Goal: Task Accomplishment & Management: Manage account settings

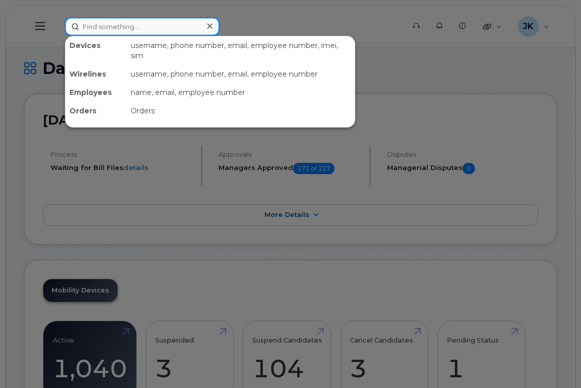
click at [133, 28] on input at bounding box center [142, 26] width 155 height 18
paste input "[PERSON_NAME]"
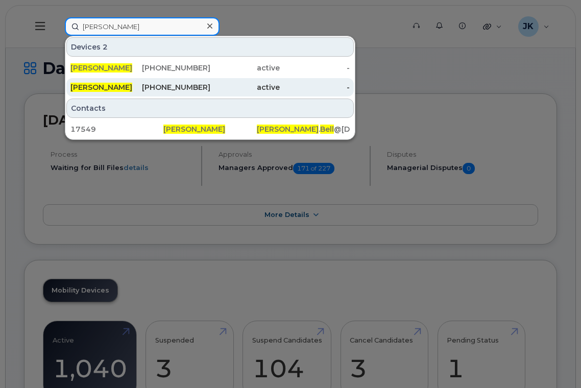
type input "[PERSON_NAME]"
click at [87, 84] on span "[PERSON_NAME]" at bounding box center [101, 87] width 62 height 9
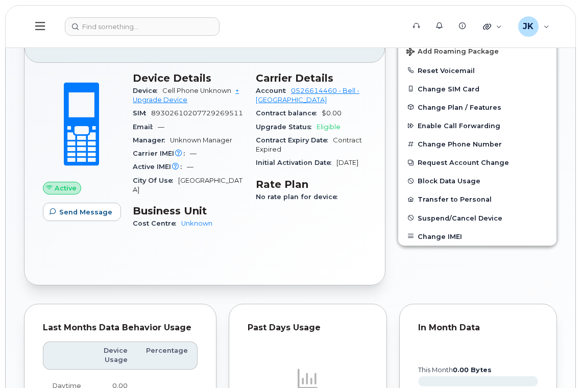
scroll to position [141, 0]
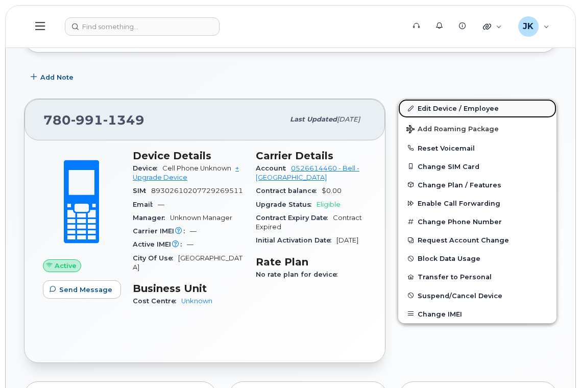
click at [436, 107] on link "Edit Device / Employee" at bounding box center [477, 108] width 158 height 18
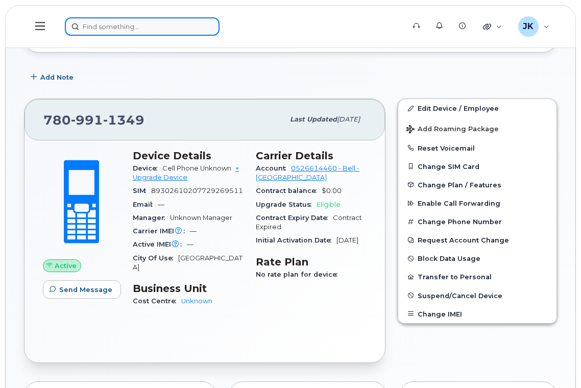
click at [130, 26] on input at bounding box center [142, 26] width 155 height 18
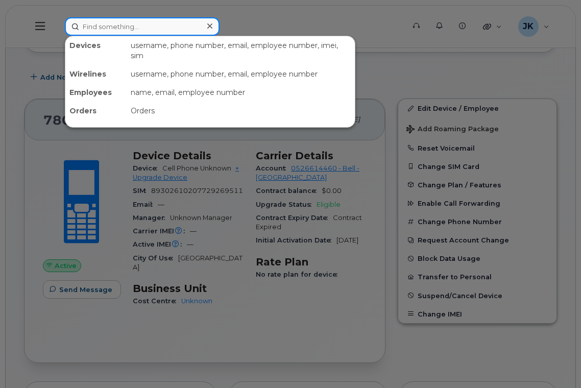
paste input "Sharlene Bell"
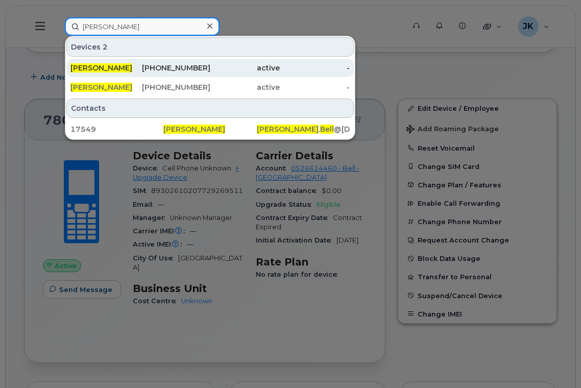
type input "Sharlene Bell"
click at [182, 67] on div "587-338-0873" at bounding box center [175, 68] width 70 height 10
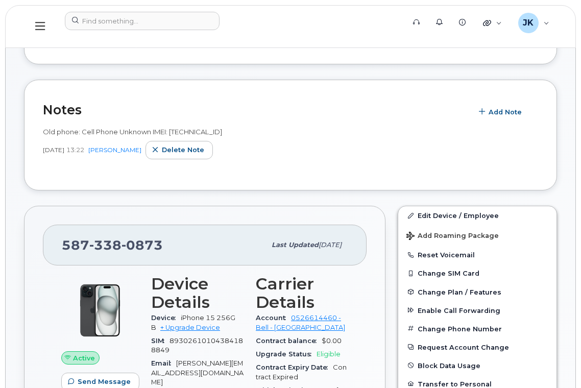
scroll to position [136, 0]
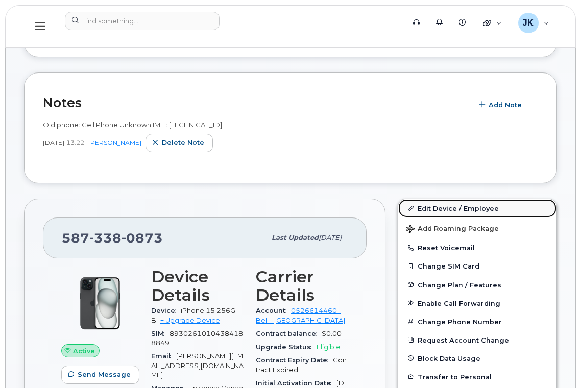
click at [446, 207] on link "Edit Device / Employee" at bounding box center [477, 208] width 158 height 18
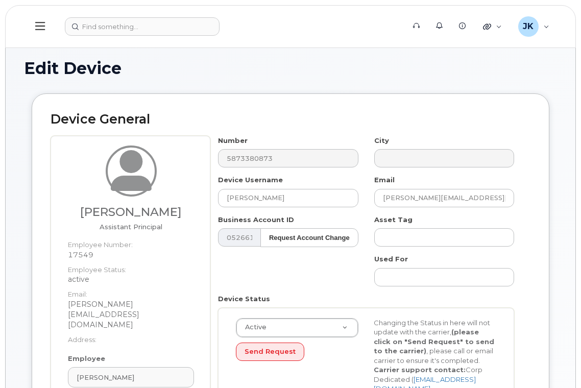
click at [40, 26] on icon at bounding box center [40, 25] width 10 height 11
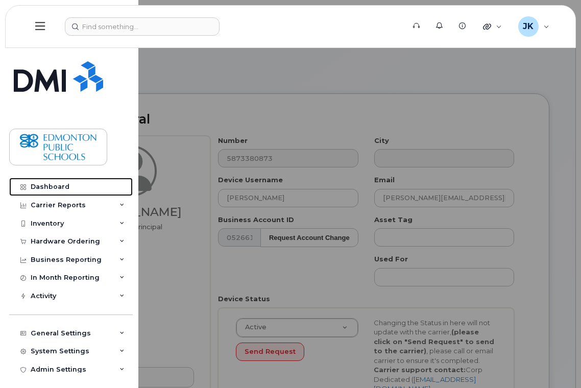
drag, startPoint x: 45, startPoint y: 186, endPoint x: 179, endPoint y: 211, distance: 135.9
click at [45, 186] on div "Dashboard" at bounding box center [50, 187] width 39 height 8
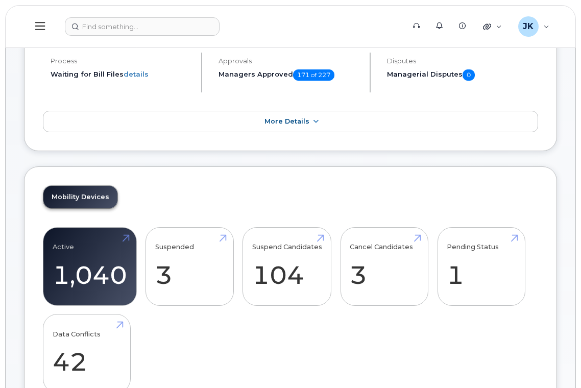
scroll to position [204, 0]
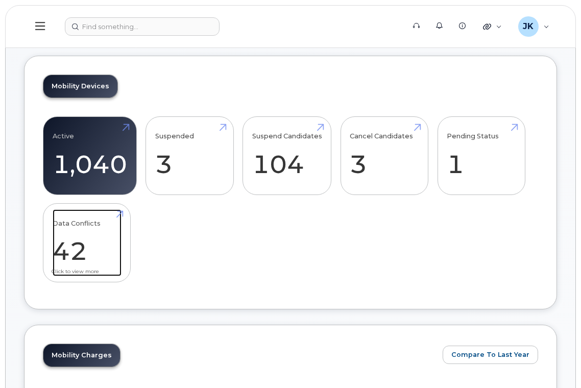
click at [93, 239] on link "Data Conflicts 42" at bounding box center [87, 242] width 69 height 67
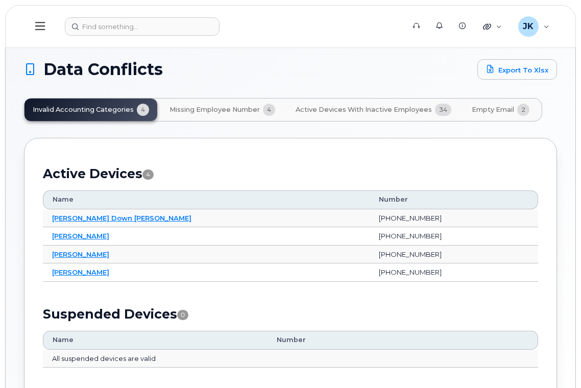
click at [209, 108] on span "Missing Employee Number" at bounding box center [214, 110] width 90 height 8
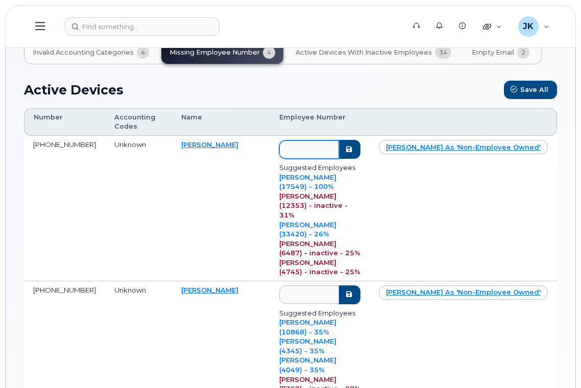
scroll to position [136, 0]
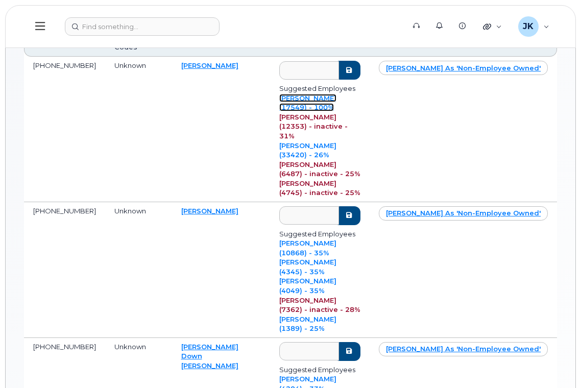
click at [301, 97] on link "SHARLENE BELL (17549) - 100%" at bounding box center [307, 103] width 57 height 18
type input "17549"
click at [353, 68] on icon "submit" at bounding box center [348, 70] width 8 height 7
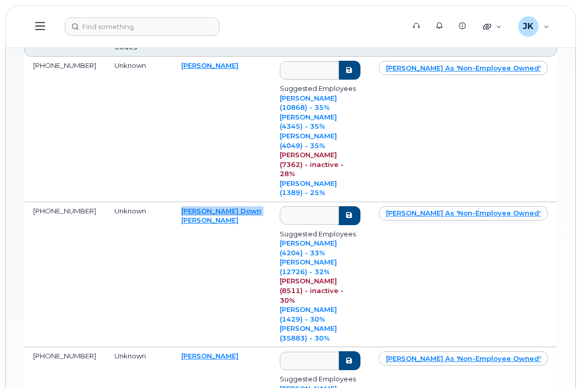
drag, startPoint x: 210, startPoint y: 163, endPoint x: 187, endPoint y: 178, distance: 27.0
click at [181, 202] on td "Jenifer Down Miller" at bounding box center [221, 274] width 98 height 145
copy link "Jenifer Down Miller"
drag, startPoint x: 203, startPoint y: 257, endPoint x: 182, endPoint y: 256, distance: 20.9
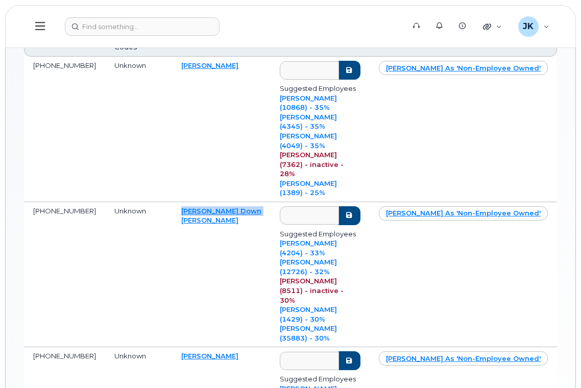
copy link "[PERSON_NAME]"
drag, startPoint x: 194, startPoint y: 295, endPoint x: 203, endPoint y: 284, distance: 14.9
click at [212, 352] on link "[PERSON_NAME]" at bounding box center [209, 356] width 57 height 8
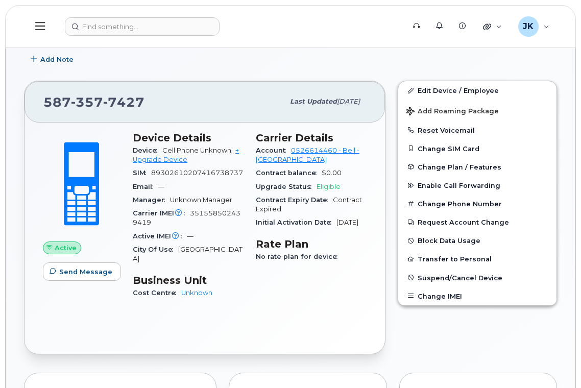
scroll to position [68, 0]
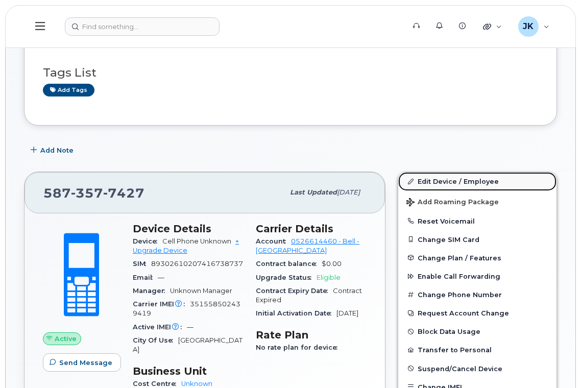
drag, startPoint x: 453, startPoint y: 181, endPoint x: 449, endPoint y: 190, distance: 10.1
click at [453, 181] on link "Edit Device / Employee" at bounding box center [477, 181] width 158 height 18
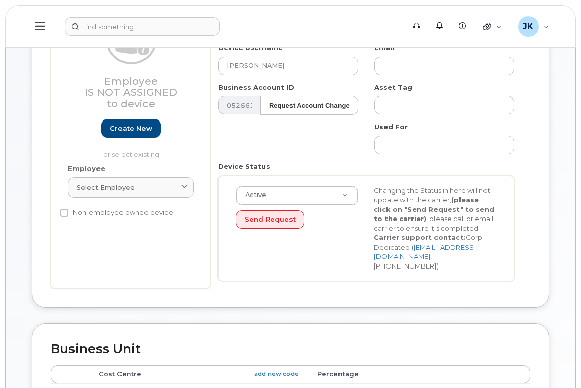
scroll to position [136, 0]
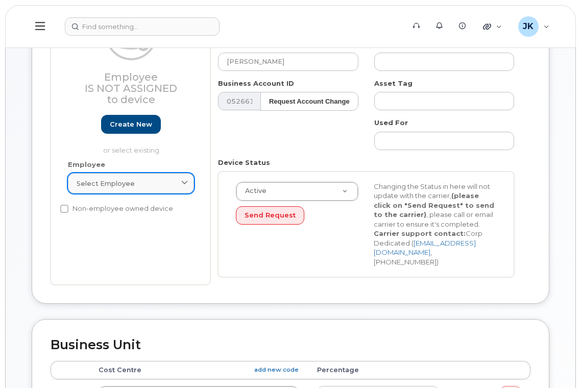
click at [126, 181] on span "Select employee" at bounding box center [106, 184] width 58 height 10
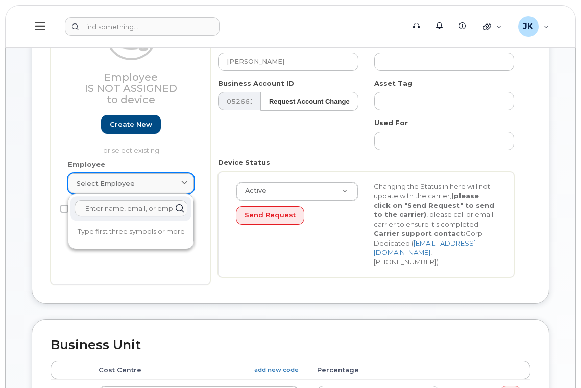
paste input "[PERSON_NAME]"
type input "[PERSON_NAME]"
click at [129, 124] on link "Create new" at bounding box center [131, 124] width 60 height 19
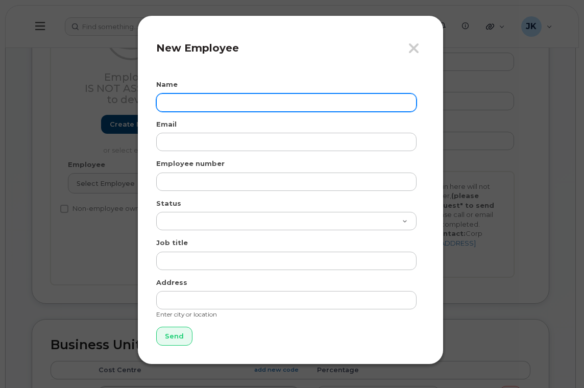
click at [193, 98] on input "text" at bounding box center [286, 102] width 260 height 18
paste input "Yvonne Sharman"
type input "Yvonne Sharman"
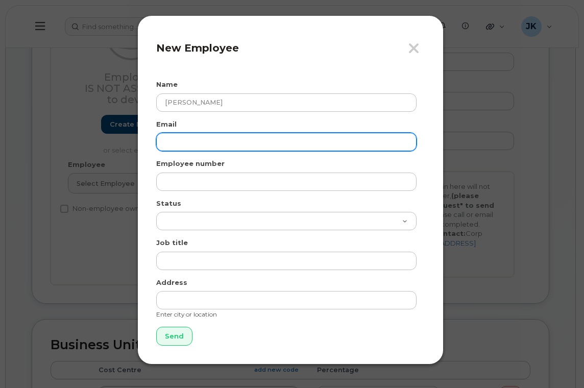
click at [197, 147] on input "email" at bounding box center [286, 142] width 260 height 18
paste input "yvonne.sharman@epsb.ca"
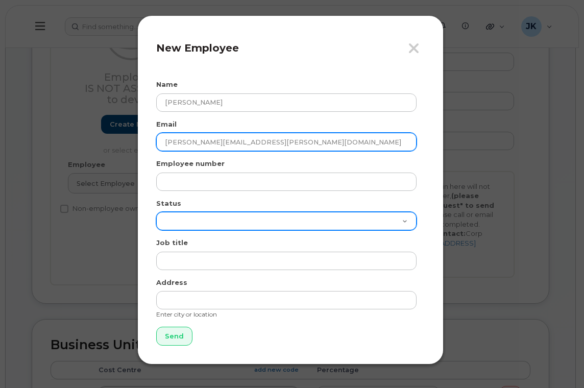
type input "yvonne.sharman@epsb.ca"
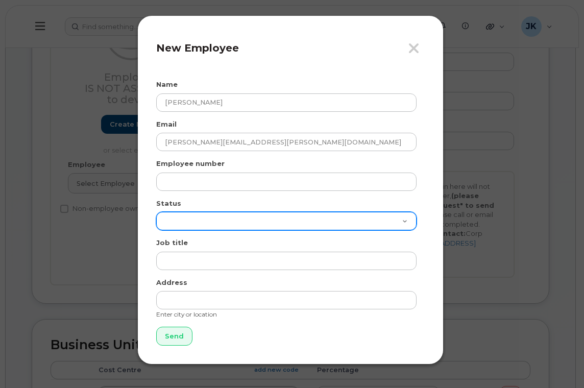
click at [189, 222] on select "Active On-Leave Long Term Short Term Maternity Leave Temp Layoff Inactive" at bounding box center [286, 221] width 260 height 18
select select "active"
click at [156, 212] on select "Active On-Leave Long Term Short Term Maternity Leave Temp Layoff Inactive" at bounding box center [286, 221] width 260 height 18
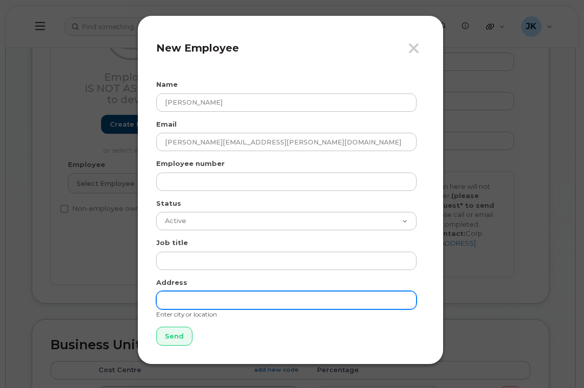
click at [192, 297] on input "text" at bounding box center [286, 300] width 260 height 18
type input "Edmonton"
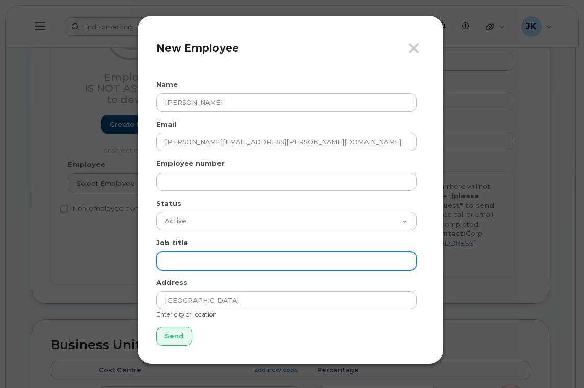
click at [200, 258] on input "text" at bounding box center [286, 261] width 260 height 18
paste input "Educational Assistant Mentor • Human Resources"
type input "Educational Assistant Mentor • Human Resources"
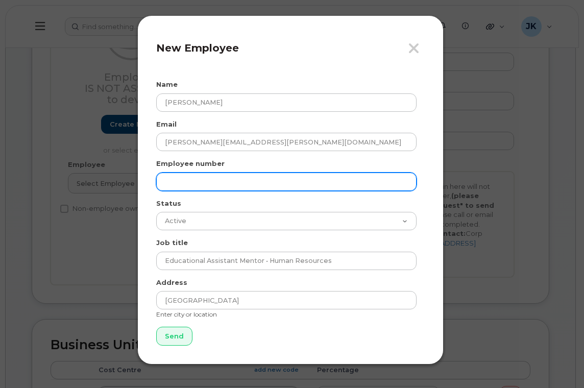
click at [192, 183] on input "text" at bounding box center [286, 181] width 260 height 18
paste input "4700"
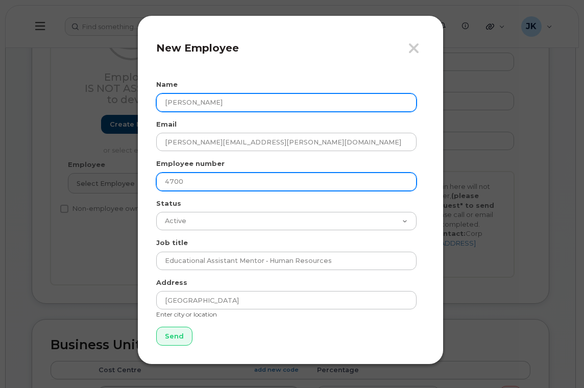
type input "4700"
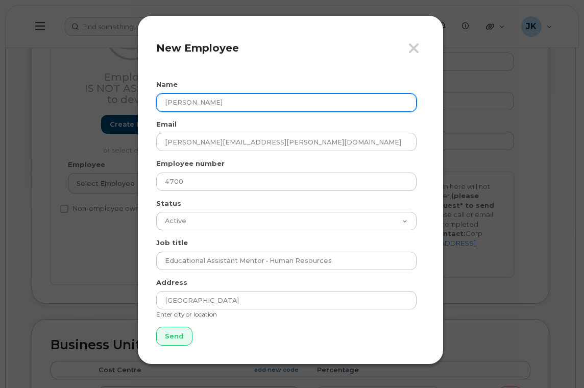
click at [208, 102] on input "Yvonne Sharman" at bounding box center [286, 102] width 260 height 18
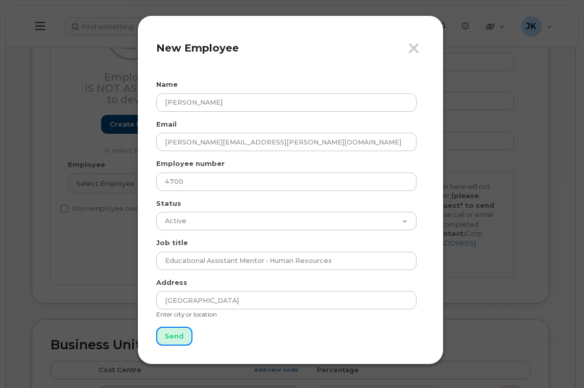
click at [180, 336] on input "Send" at bounding box center [174, 336] width 36 height 19
type input "Send"
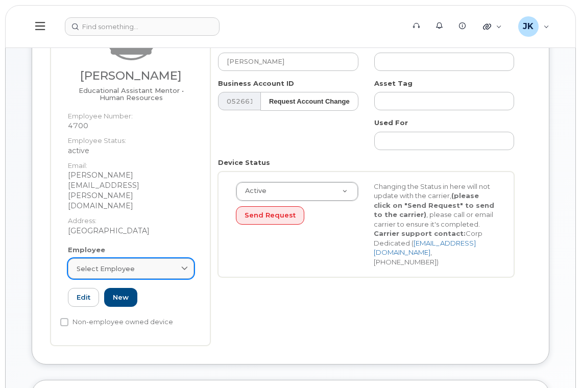
click at [107, 264] on span "Select employee" at bounding box center [106, 269] width 58 height 10
paste input "Sharman"
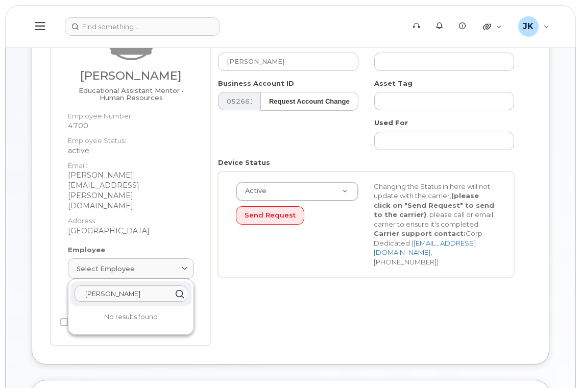
click at [111, 285] on input "Yvonne SharmanSharman" at bounding box center [130, 293] width 113 height 16
click at [112, 285] on input "Yvonne SharmanSharman" at bounding box center [130, 293] width 113 height 16
paste input "text"
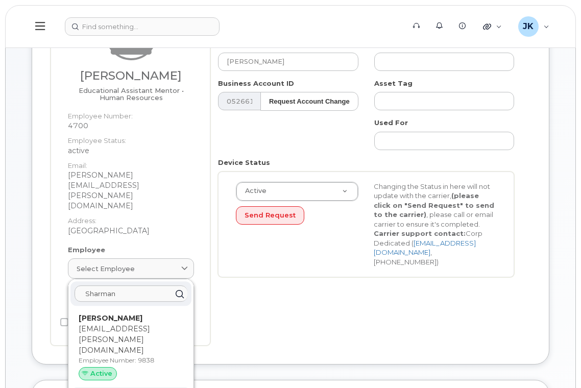
type input "Sharman"
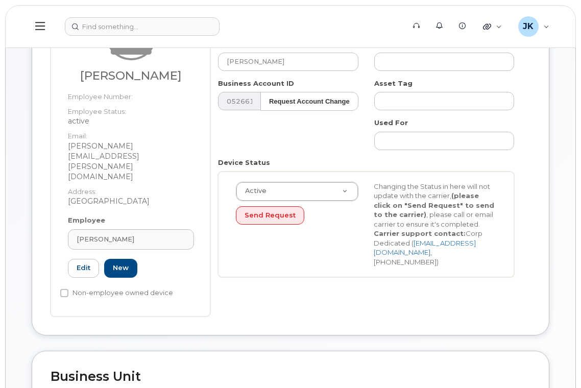
type input "4700"
type input "yvonne.sharman@epsb.ca"
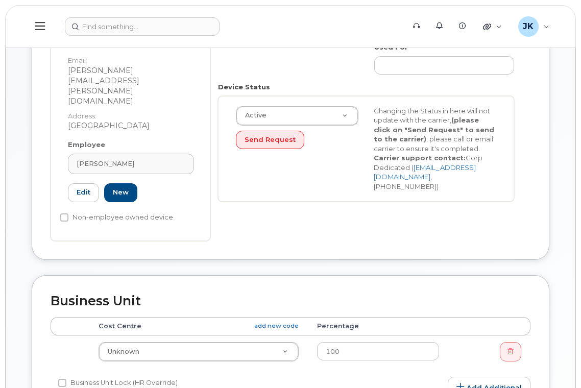
scroll to position [272, 0]
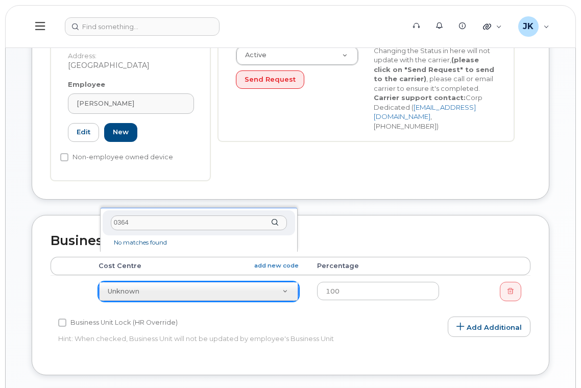
drag, startPoint x: 143, startPoint y: 224, endPoint x: 83, endPoint y: 229, distance: 60.4
click at [83, 229] on body "Support Alerts Knowledge Base Quicklinks Suspend / Cancel Device Change SIM Car…" at bounding box center [290, 211] width 581 height 967
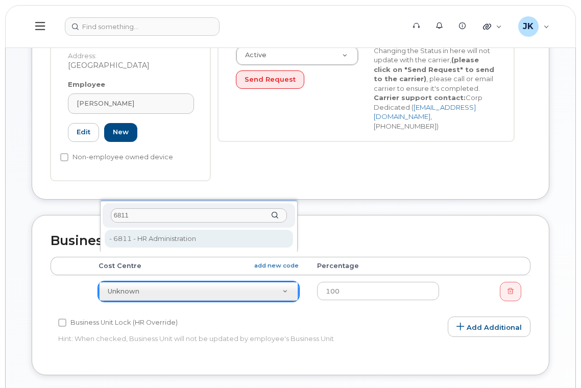
type input "6811"
type input "29896"
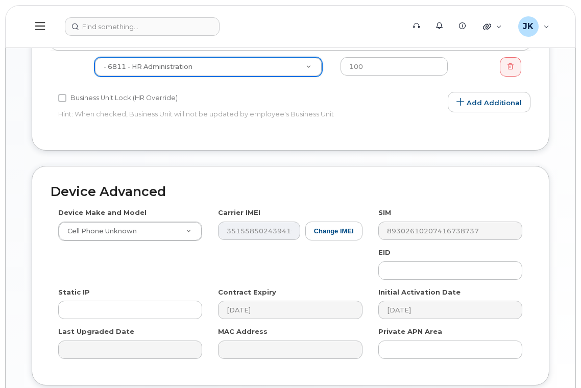
scroll to position [549, 0]
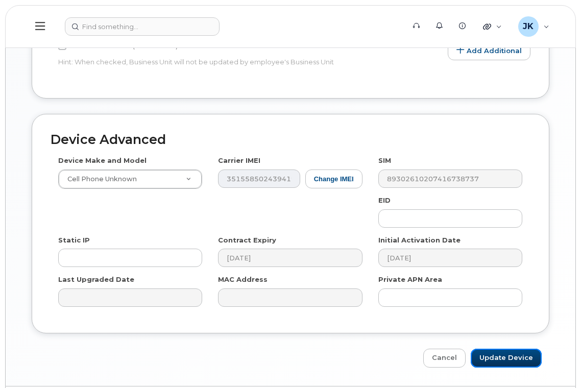
drag, startPoint x: 516, startPoint y: 330, endPoint x: 472, endPoint y: 329, distance: 43.9
click at [516, 348] on input "Update Device" at bounding box center [505, 357] width 71 height 19
type input "Update Device"
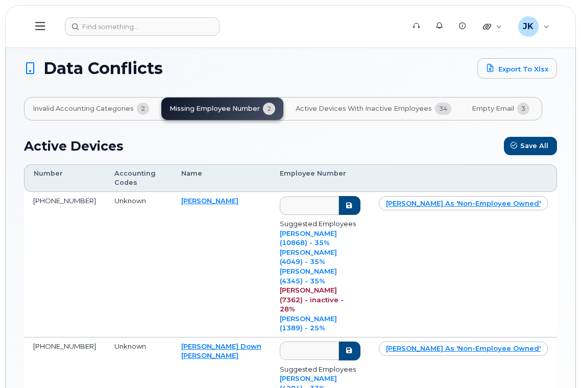
scroll to position [136, 0]
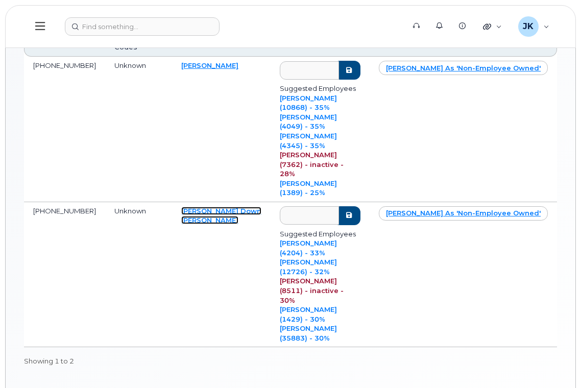
click at [187, 207] on link "[PERSON_NAME] Down [PERSON_NAME]" at bounding box center [221, 216] width 80 height 18
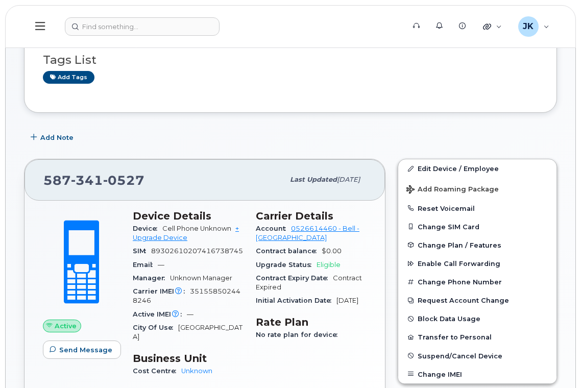
scroll to position [136, 0]
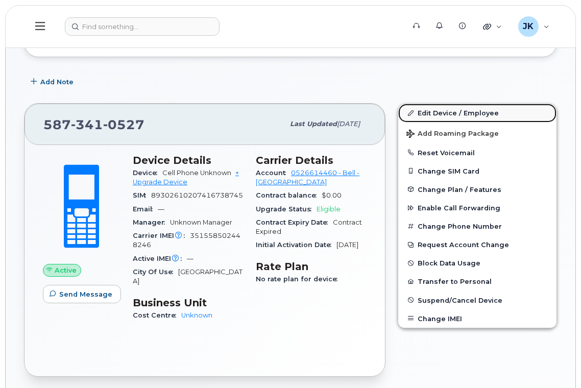
drag, startPoint x: 442, startPoint y: 112, endPoint x: 440, endPoint y: 120, distance: 7.9
click at [442, 112] on link "Edit Device / Employee" at bounding box center [477, 113] width 158 height 18
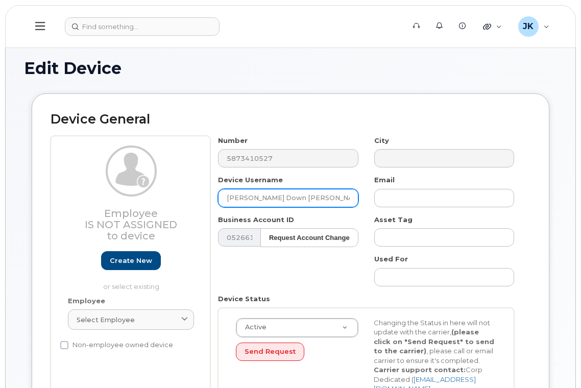
drag, startPoint x: 299, startPoint y: 196, endPoint x: 211, endPoint y: 200, distance: 88.3
click at [211, 200] on div "Device Username Jenifer Down Miller" at bounding box center [288, 191] width 156 height 32
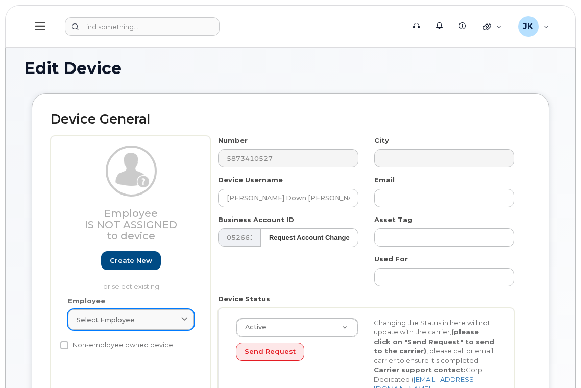
click at [117, 318] on span "Select employee" at bounding box center [106, 320] width 58 height 10
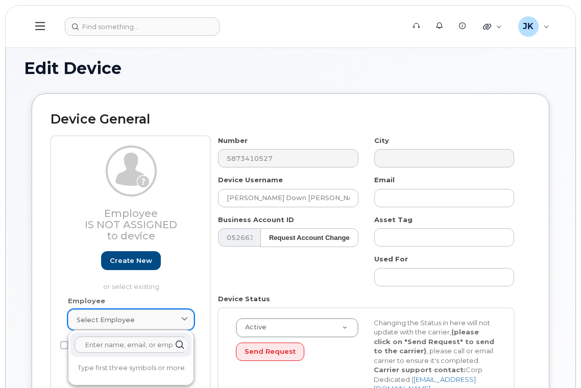
paste input "Jenifer Down Miller"
type input "Jenifer Down Miller"
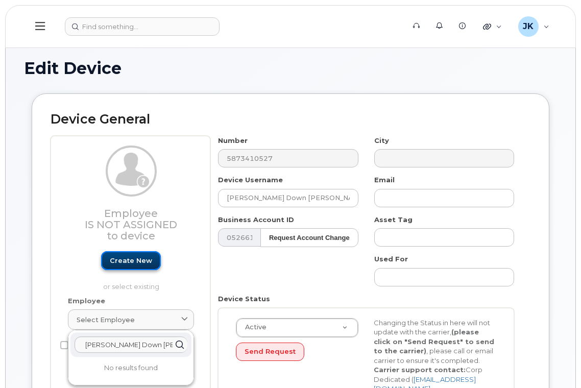
click at [118, 259] on link "Create new" at bounding box center [131, 260] width 60 height 19
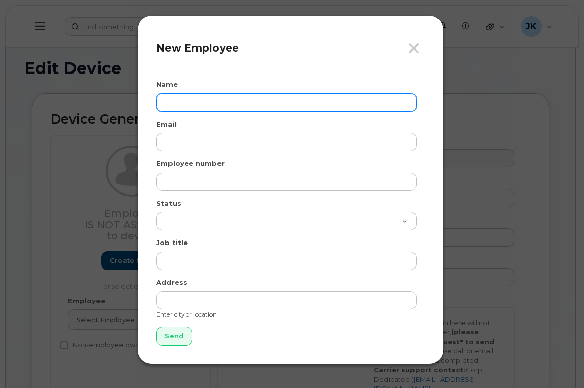
click at [178, 103] on input "text" at bounding box center [286, 102] width 260 height 18
paste input "Jenifer Down Miller"
type input "Jenifer Down Miller"
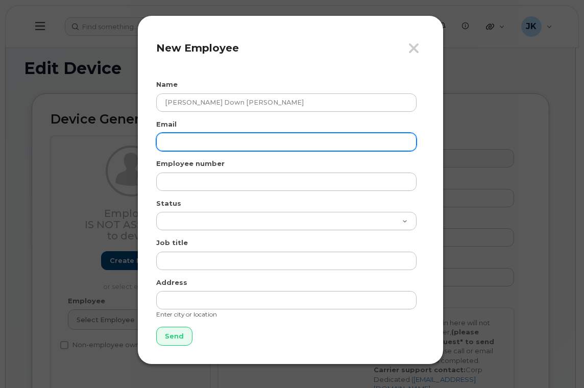
click at [172, 139] on input "email" at bounding box center [286, 142] width 260 height 18
paste input "jenifer.down@epsb.ca"
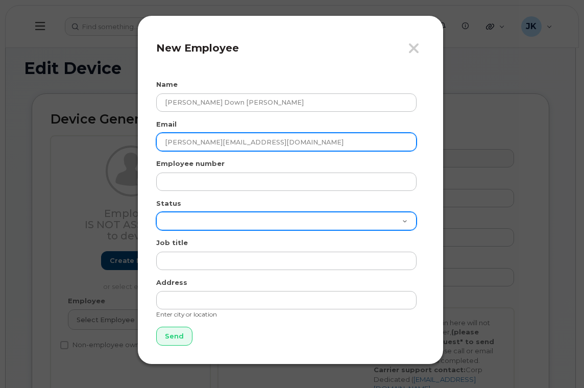
type input "jenifer.down@epsb.ca"
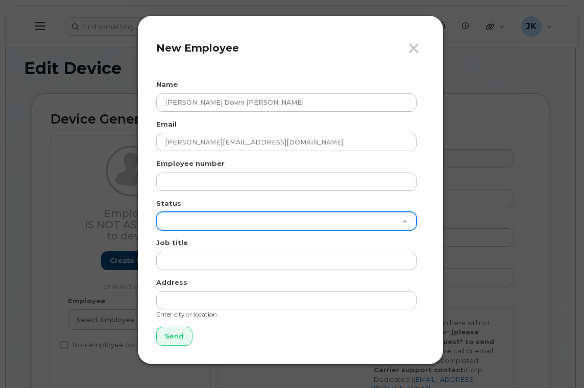
click at [176, 216] on select "Active On-Leave Long Term Short Term Maternity Leave Temp Layoff Inactive" at bounding box center [286, 221] width 260 height 18
select select "active"
click at [156, 212] on select "Active On-Leave Long Term Short Term Maternity Leave Temp Layoff Inactive" at bounding box center [286, 221] width 260 height 18
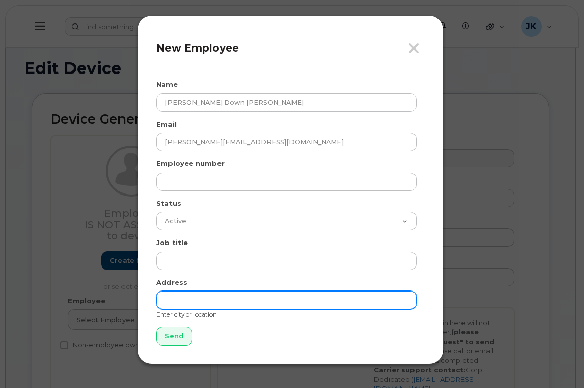
click at [186, 306] on input "text" at bounding box center [286, 300] width 260 height 18
type input "[GEOGRAPHIC_DATA]"
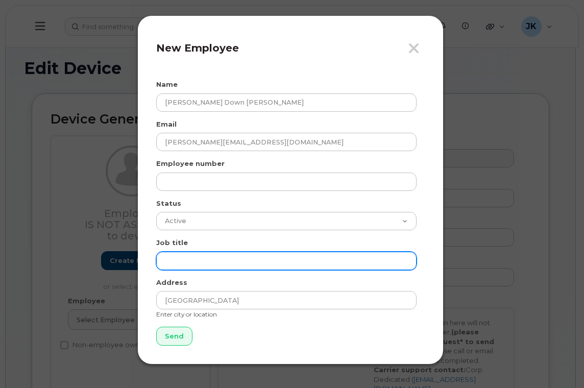
drag, startPoint x: 185, startPoint y: 258, endPoint x: 179, endPoint y: 262, distance: 6.9
click at [185, 258] on input "text" at bounding box center [286, 261] width 260 height 18
paste input "Teacher"
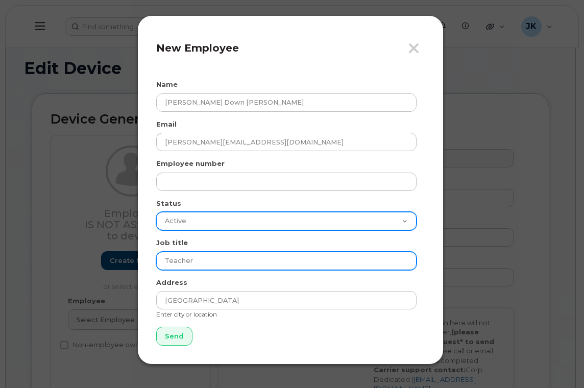
type input "Teacher"
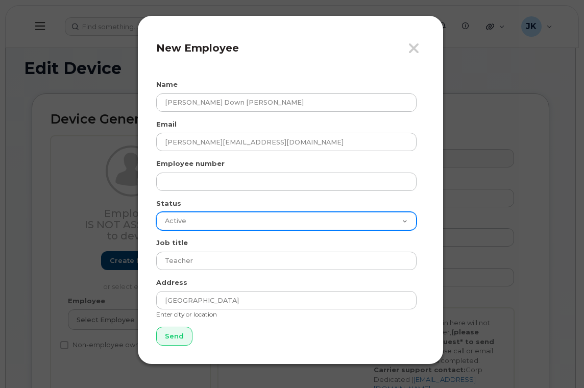
click at [193, 217] on select "Active On-Leave Long Term Short Term Maternity Leave Temp Layoff Inactive" at bounding box center [286, 221] width 260 height 18
click at [156, 212] on select "Active On-Leave Long Term Short Term Maternity Leave Temp Layoff Inactive" at bounding box center [286, 221] width 260 height 18
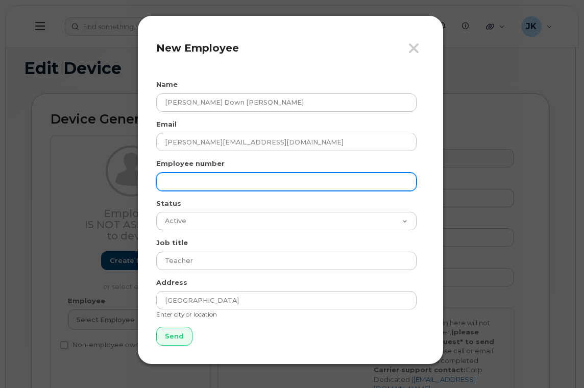
click at [181, 178] on input "text" at bounding box center [286, 181] width 260 height 18
paste input "4009"
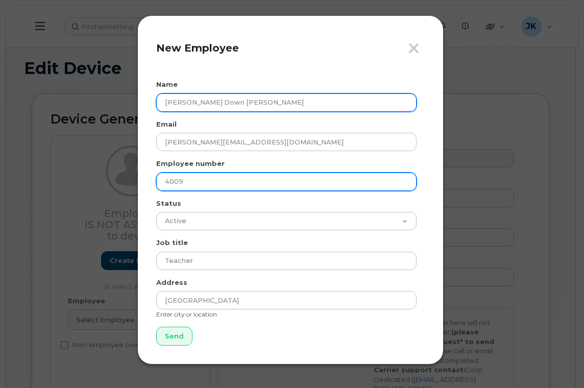
type input "4009"
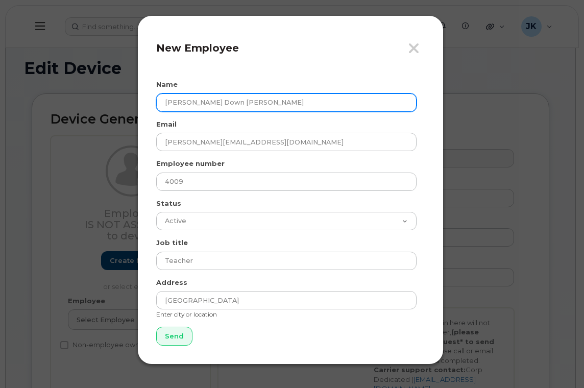
drag, startPoint x: 238, startPoint y: 103, endPoint x: 140, endPoint y: 107, distance: 98.0
click at [140, 107] on div "Close New Employee Name Jenifer Down Miller Email jenifer.down@epsb.ca Employee…" at bounding box center [290, 189] width 306 height 349
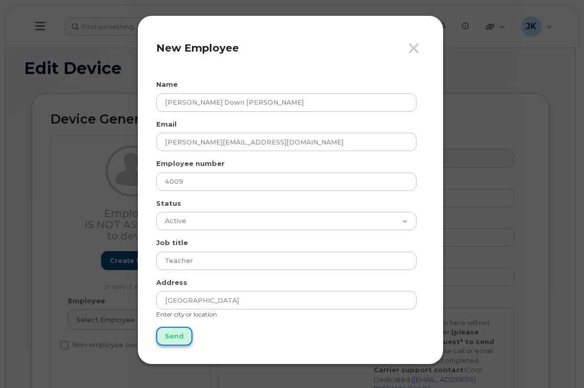
click at [173, 334] on input "Send" at bounding box center [174, 336] width 36 height 19
type input "Send"
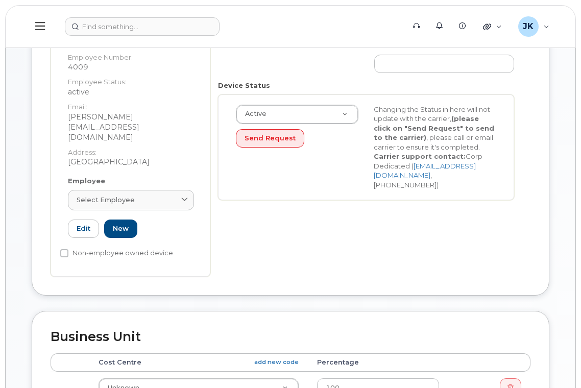
scroll to position [136, 0]
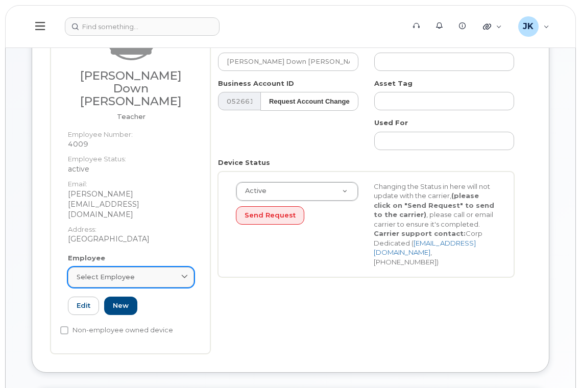
click at [109, 272] on span "Select employee" at bounding box center [106, 277] width 58 height 10
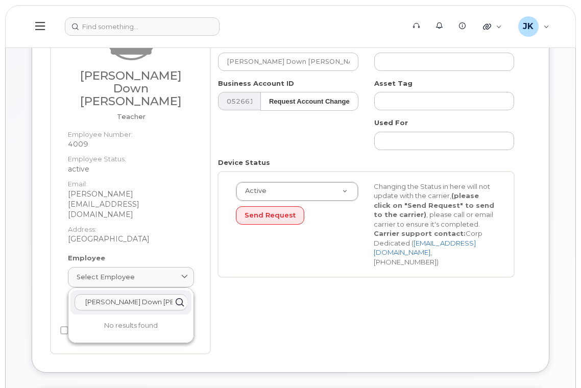
click at [153, 294] on input "Jenifer Down Miller" at bounding box center [130, 302] width 113 height 16
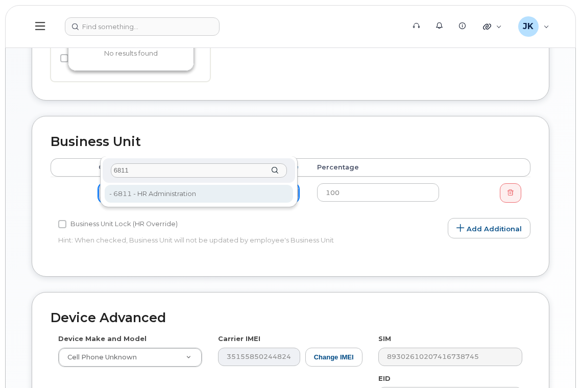
type input "6811"
type input "29896"
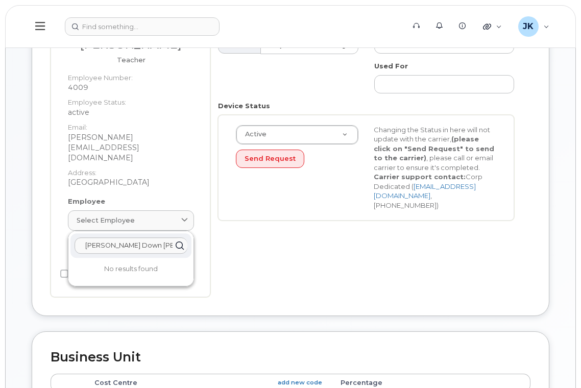
scroll to position [136, 0]
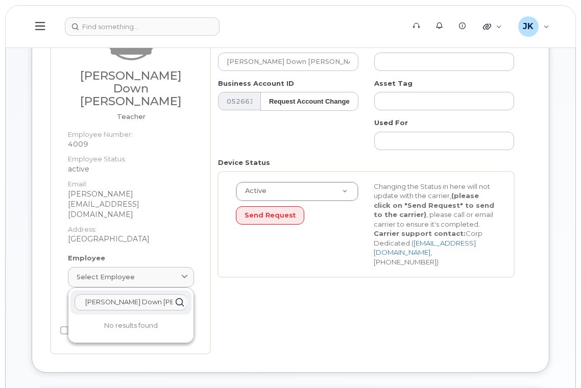
click at [160, 294] on input "Jenifer Down Miller" at bounding box center [130, 302] width 113 height 16
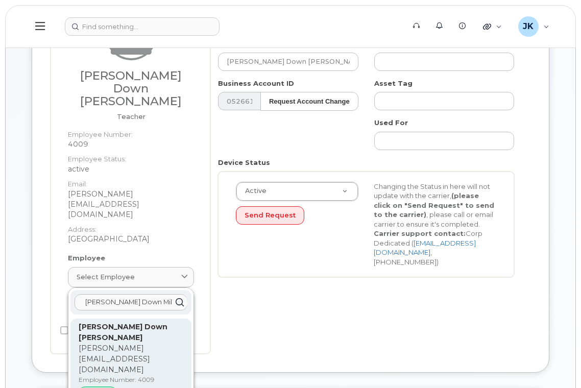
type input "Jenifer Down Mille"
click at [133, 343] on p "jenifer.down@epsb.ca" at bounding box center [131, 359] width 105 height 32
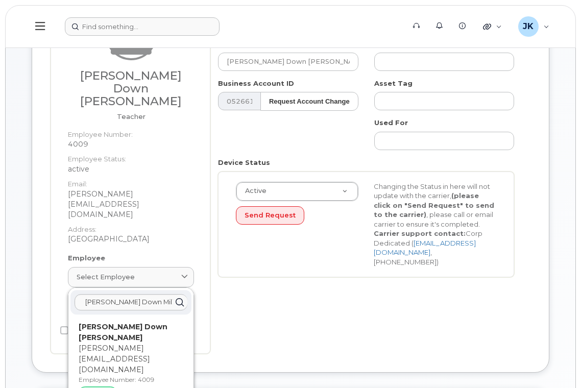
type input "4009"
type input "jenifer.down@epsb.ca"
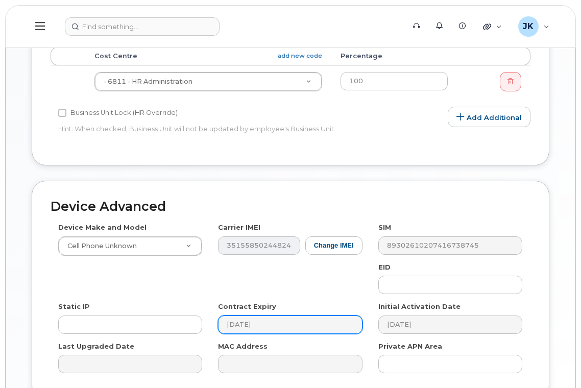
scroll to position [549, 0]
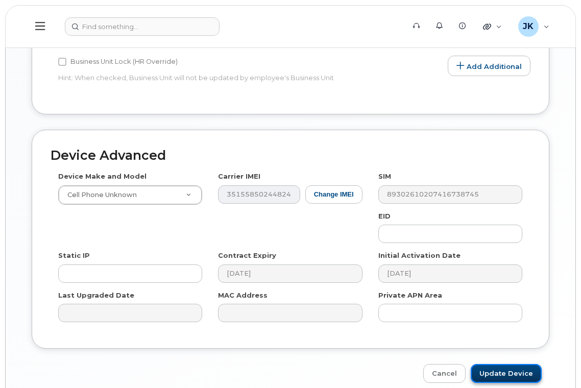
click at [504, 364] on input "Update Device" at bounding box center [505, 373] width 71 height 19
type input "Saving..."
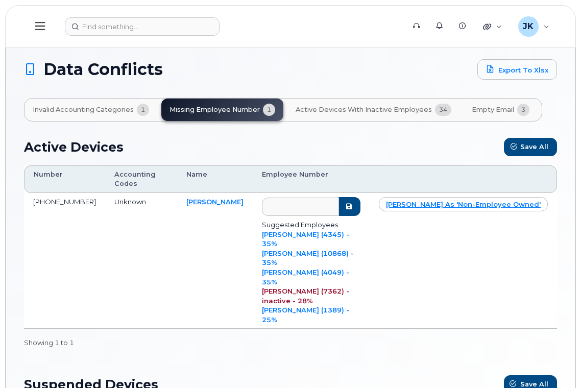
click at [488, 107] on span "Empty Email" at bounding box center [492, 110] width 42 height 8
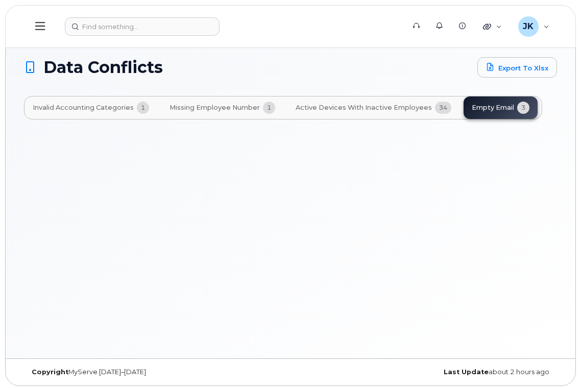
scroll to position [5, 0]
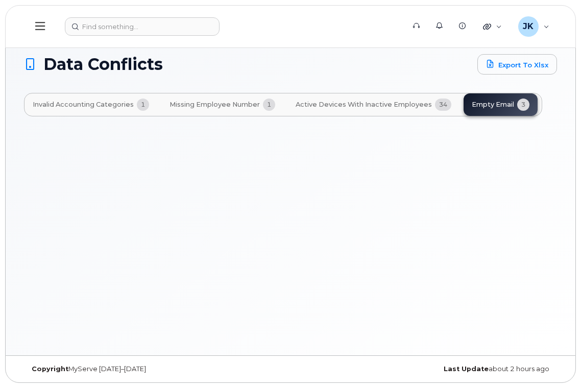
click at [519, 104] on div "Invalid Accounting Categories 1 Missing Employee Number 1 Active Devices with I…" at bounding box center [283, 104] width 518 height 23
click at [346, 103] on span "Active Devices with Inactive Employees" at bounding box center [363, 105] width 136 height 8
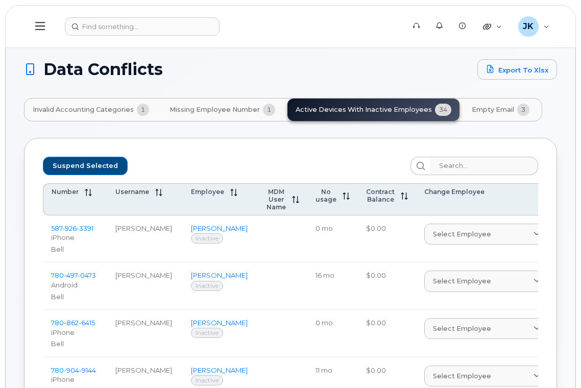
click at [203, 109] on span "Missing Employee Number" at bounding box center [214, 110] width 90 height 8
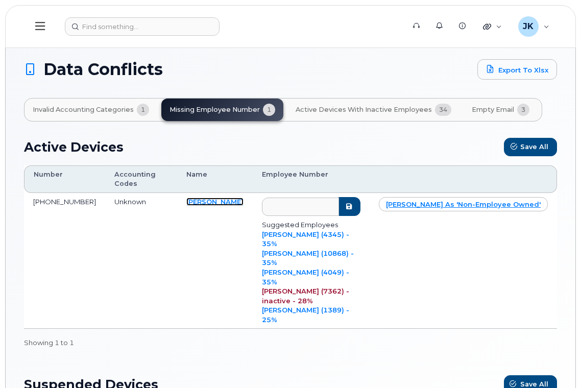
click at [208, 197] on link "[PERSON_NAME]" at bounding box center [214, 201] width 57 height 8
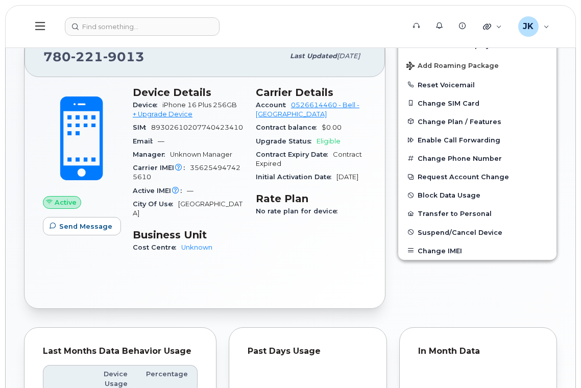
scroll to position [68, 0]
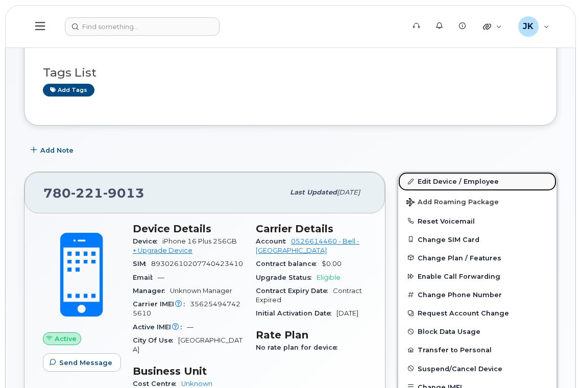
click at [438, 181] on link "Edit Device / Employee" at bounding box center [477, 181] width 158 height 18
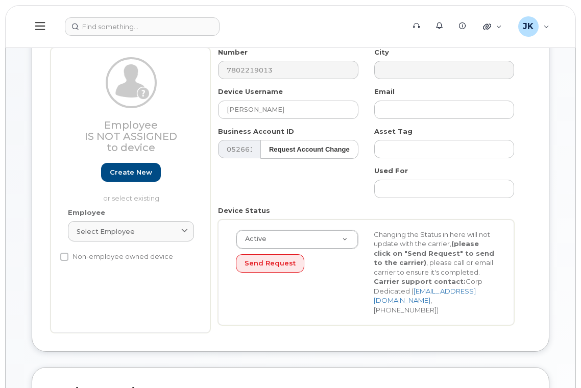
scroll to position [68, 0]
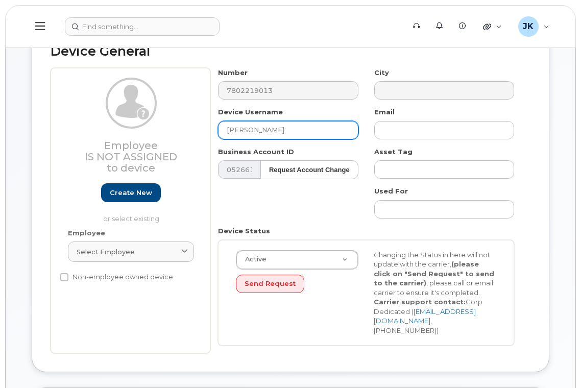
drag, startPoint x: 245, startPoint y: 131, endPoint x: 200, endPoint y: 132, distance: 45.4
click at [200, 132] on div "Employee Is not assigned to device Create new or select existing Employee Selec…" at bounding box center [291, 210] width 480 height 285
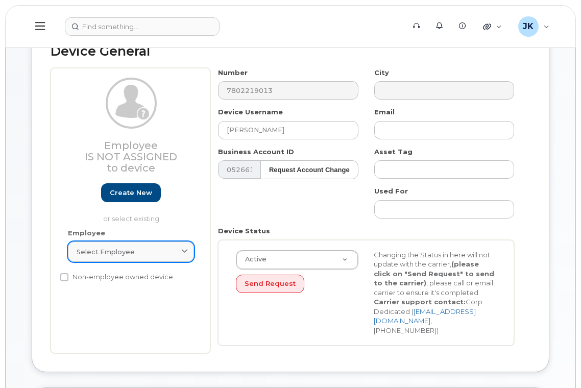
click at [98, 253] on span "Select employee" at bounding box center [106, 252] width 58 height 10
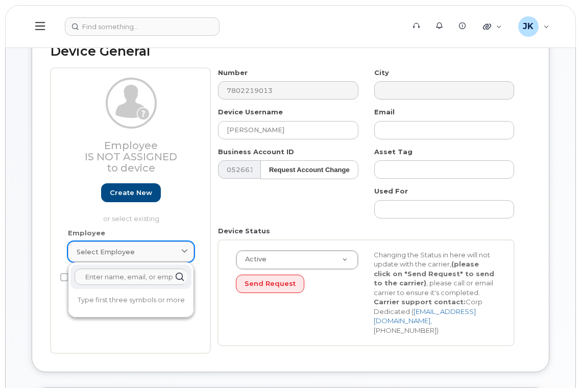
paste input "[PERSON_NAME]"
type input "[PERSON_NAME]"
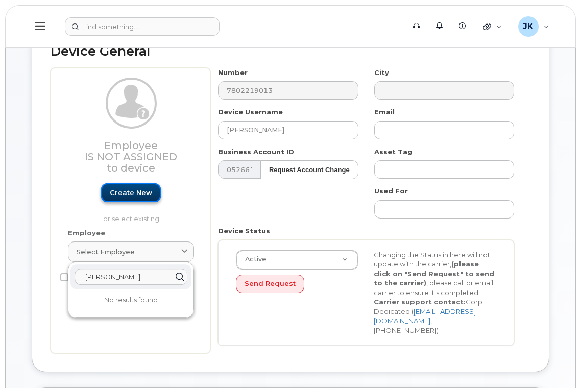
click at [126, 187] on link "Create new" at bounding box center [131, 192] width 60 height 19
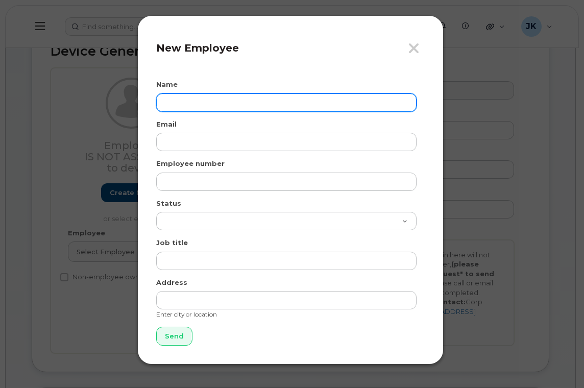
click at [187, 103] on input "text" at bounding box center [286, 102] width 260 height 18
paste input "[PERSON_NAME]"
type input "[PERSON_NAME]"
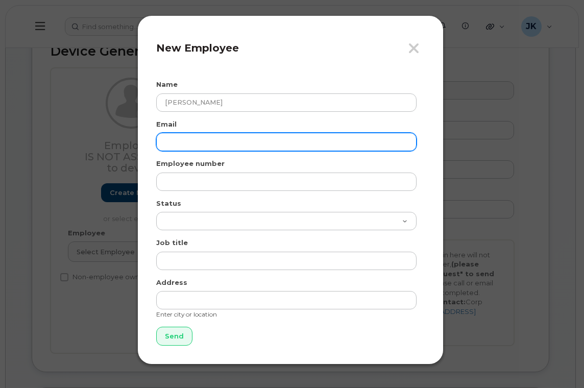
click at [185, 140] on input "email" at bounding box center [286, 142] width 260 height 18
paste input "[PERSON_NAME][EMAIL_ADDRESS][PERSON_NAME][DOMAIN_NAME]"
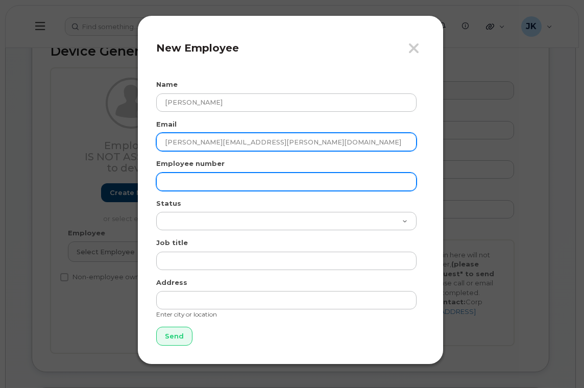
type input "[PERSON_NAME][EMAIL_ADDRESS][PERSON_NAME][DOMAIN_NAME]"
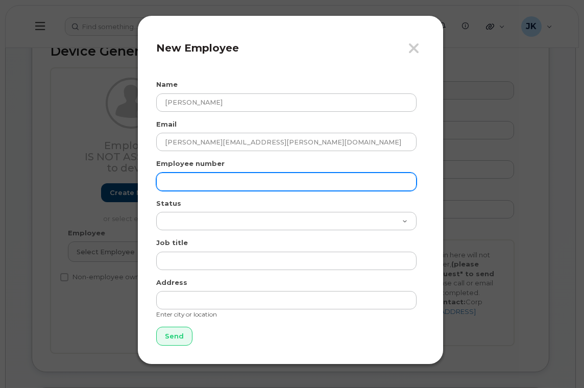
click at [190, 182] on input "text" at bounding box center [286, 181] width 260 height 18
click at [180, 183] on input "text" at bounding box center [286, 181] width 260 height 18
paste input "9135"
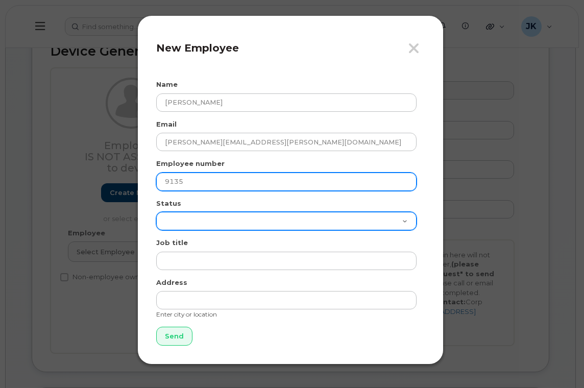
type input "9135"
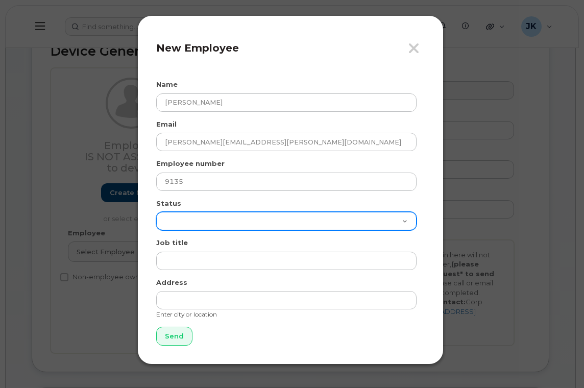
click at [176, 223] on select "Active On-Leave Long Term Short Term Maternity Leave Temp Layoff Inactive" at bounding box center [286, 221] width 260 height 18
select select "active"
click at [156, 212] on select "Active On-Leave Long Term Short Term Maternity Leave Temp Layoff Inactive" at bounding box center [286, 221] width 260 height 18
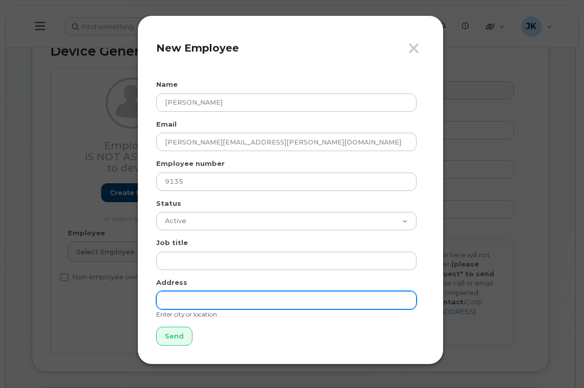
click at [193, 303] on input "text" at bounding box center [286, 300] width 260 height 18
type input "[GEOGRAPHIC_DATA]"
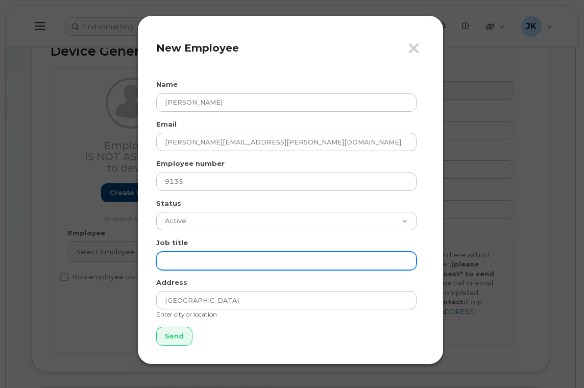
click at [202, 258] on input "text" at bounding box center [286, 261] width 260 height 18
paste input "Assistant Principal"
type input "Assistant Principal"
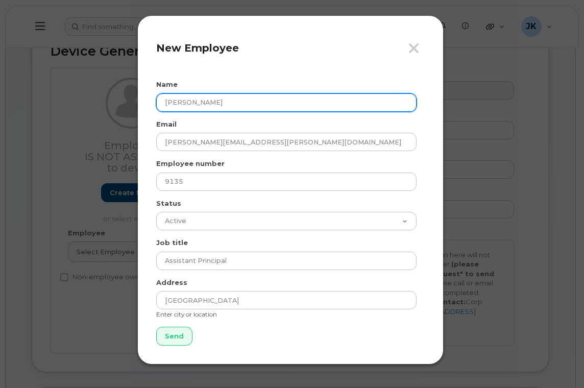
drag, startPoint x: 225, startPoint y: 101, endPoint x: 150, endPoint y: 101, distance: 75.0
click at [150, 101] on div "Close New Employee Name Kathy Murphy Email kathy.murphy@epsb.ca Employee number…" at bounding box center [290, 189] width 306 height 349
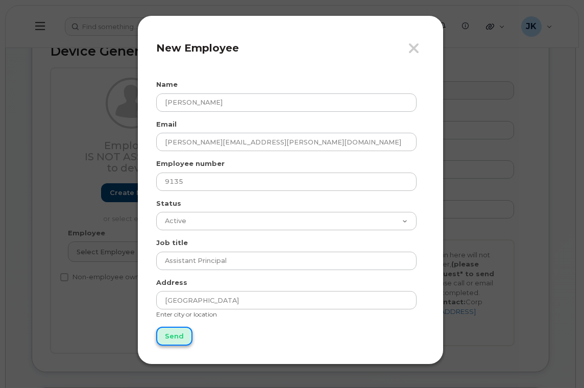
click at [175, 337] on input "Send" at bounding box center [174, 336] width 36 height 19
type input "Send"
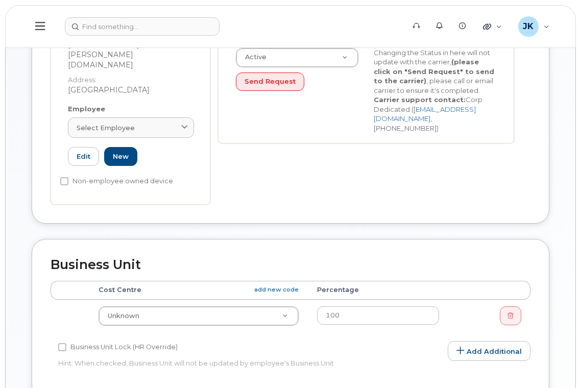
scroll to position [408, 0]
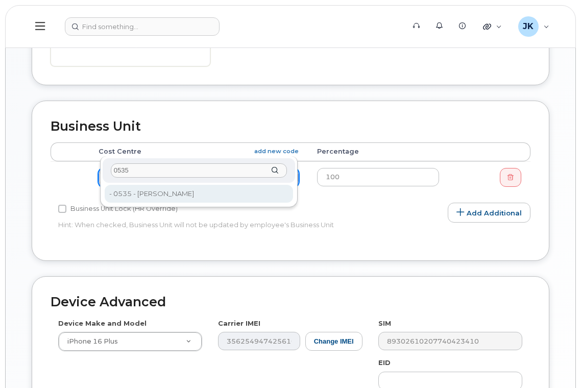
type input "0535"
type input "29785"
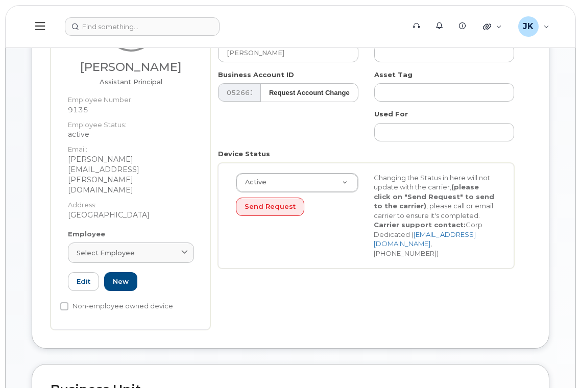
scroll to position [204, 0]
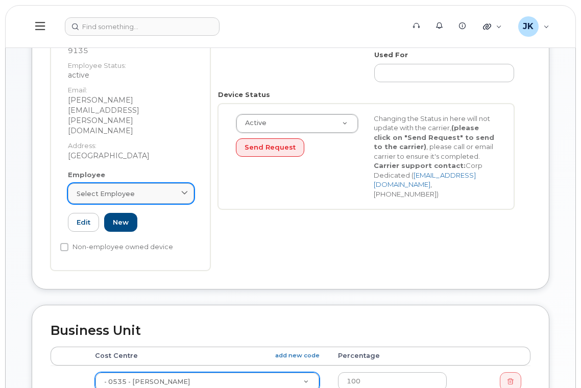
click at [103, 189] on span "Select employee" at bounding box center [106, 194] width 58 height 10
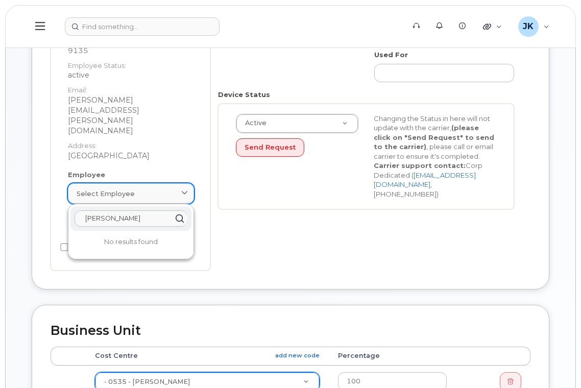
paste input "Kathy Murphy"
click at [133, 210] on input "Kathy MurphyKathy Murphy" at bounding box center [130, 218] width 113 height 16
paste input "Kathy Murphy"
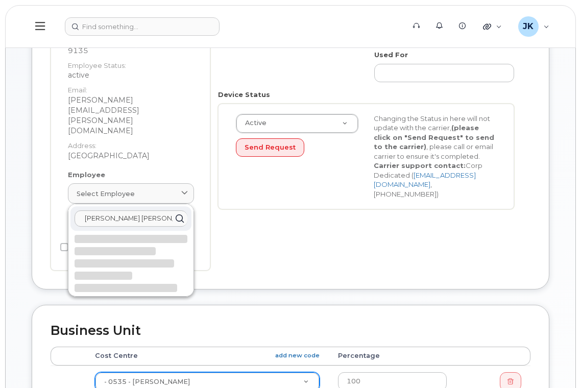
click at [133, 210] on input "Kathy Kathy MurphyMurphy" at bounding box center [130, 218] width 113 height 16
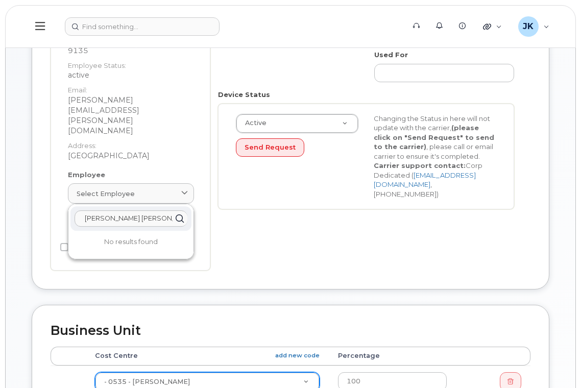
click at [133, 210] on input "Kathy Kathy MurphyMurphy" at bounding box center [130, 218] width 113 height 16
paste input "text"
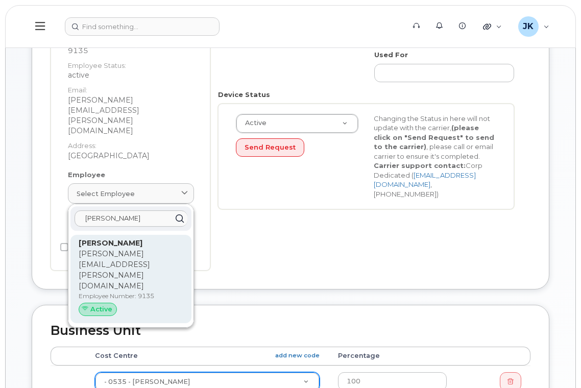
type input "Kathy Murph"
click at [115, 238] on strong "Kathy Murphy" at bounding box center [111, 242] width 64 height 9
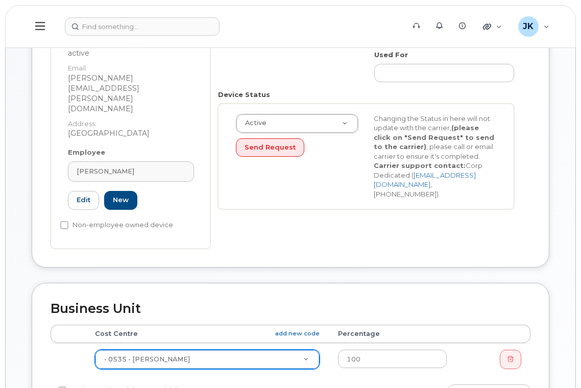
type input "9135"
type input "kathy.murphy@epsb.ca"
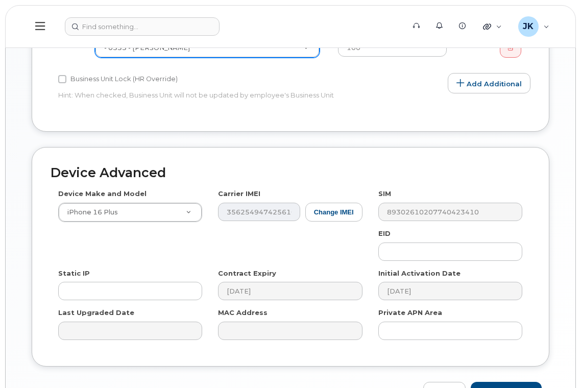
scroll to position [549, 0]
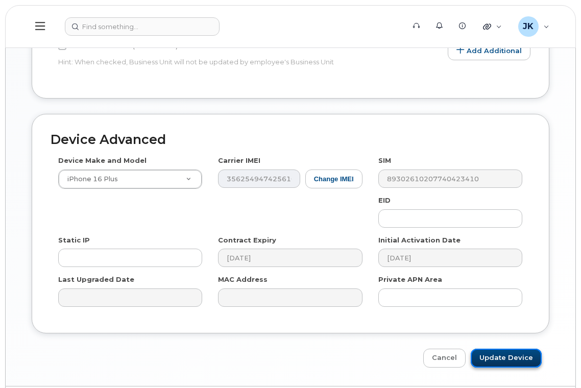
click at [506, 348] on input "Update Device" at bounding box center [505, 357] width 71 height 19
type input "Saving..."
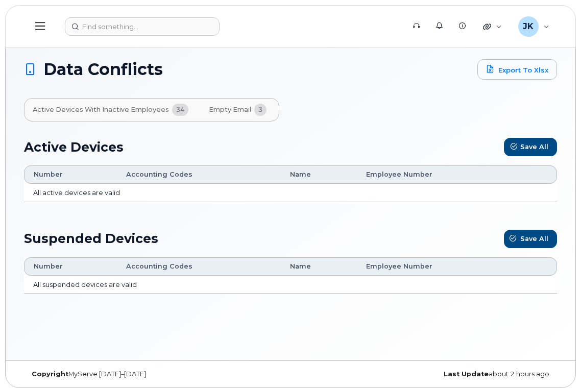
click at [39, 27] on icon at bounding box center [40, 25] width 10 height 11
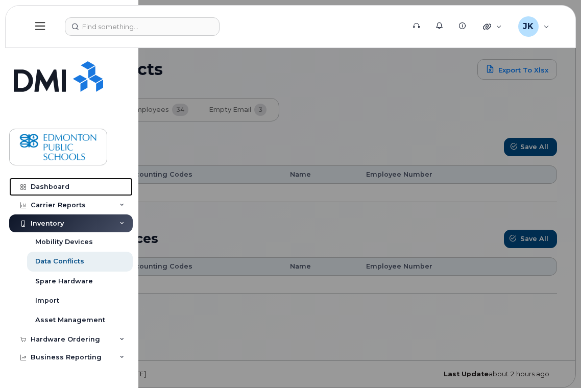
drag, startPoint x: 46, startPoint y: 182, endPoint x: 145, endPoint y: 172, distance: 99.0
click at [46, 182] on link "Dashboard" at bounding box center [70, 187] width 123 height 18
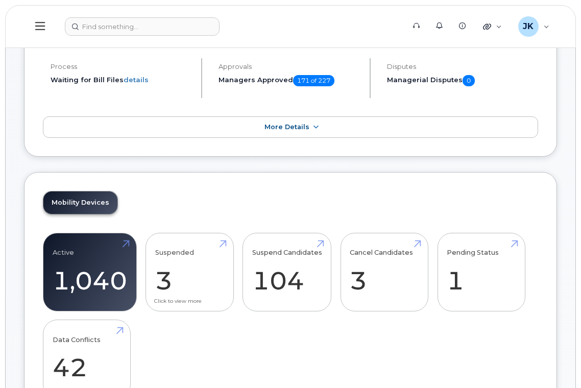
scroll to position [136, 0]
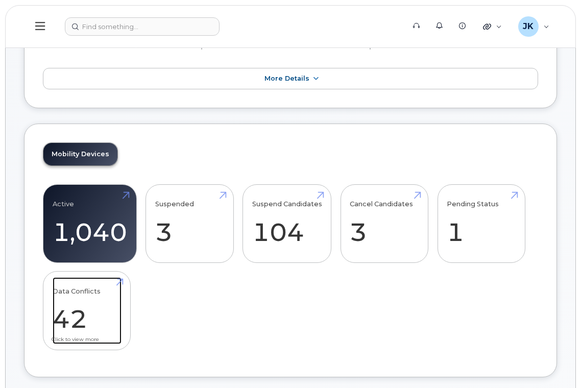
click at [66, 320] on link "Data Conflicts 42" at bounding box center [87, 310] width 69 height 67
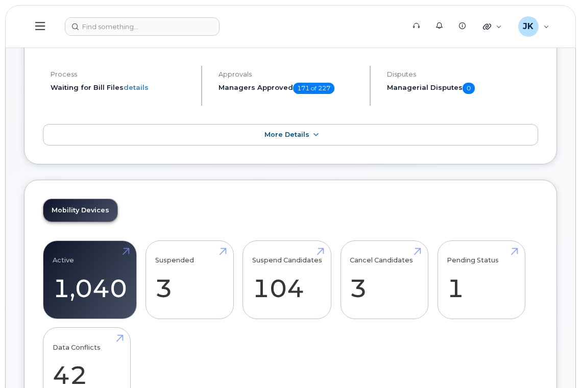
scroll to position [270, 0]
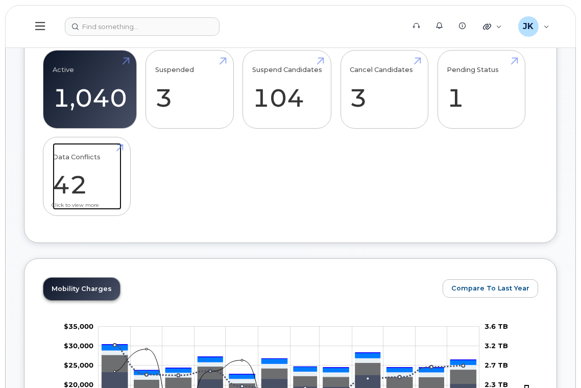
click at [78, 178] on link "Data Conflicts 42" at bounding box center [87, 176] width 69 height 67
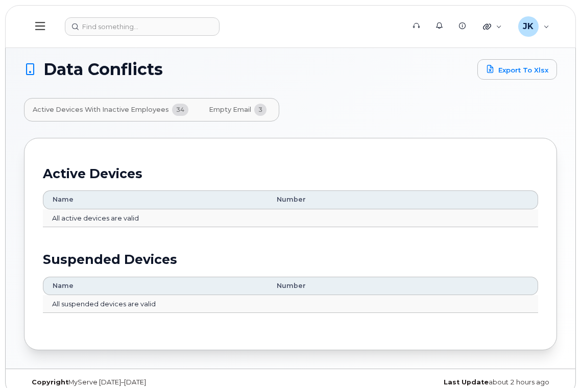
click at [37, 27] on icon at bounding box center [40, 25] width 10 height 11
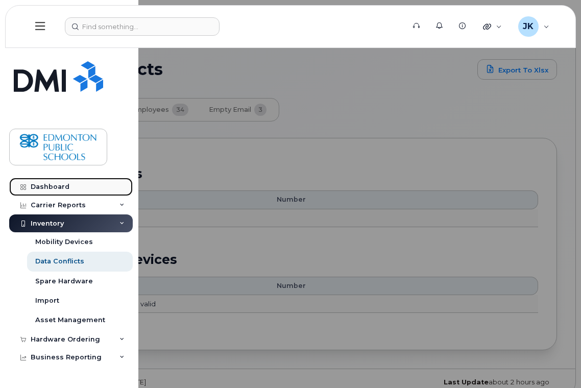
click at [43, 184] on div "Dashboard" at bounding box center [50, 187] width 39 height 8
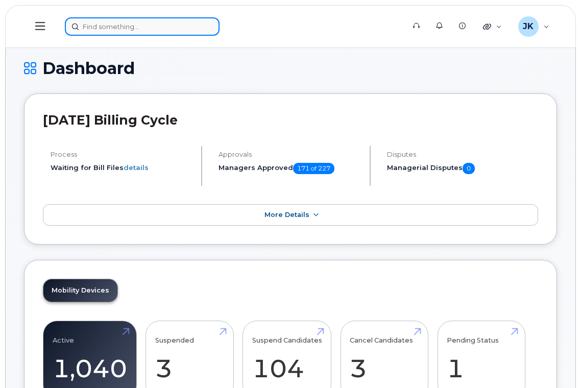
click at [116, 24] on input at bounding box center [142, 26] width 155 height 18
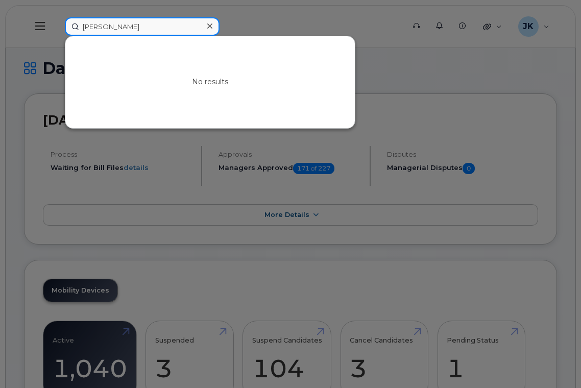
type input "sharlene bell"
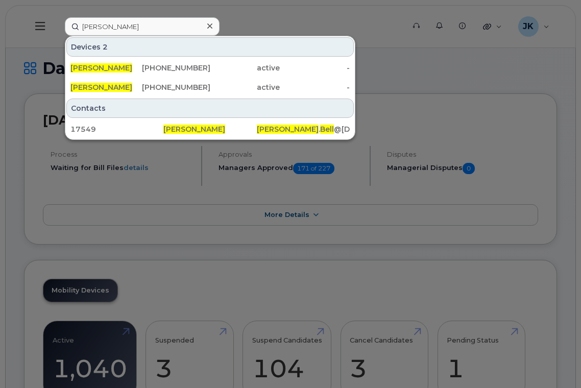
click at [501, 69] on div at bounding box center [290, 194] width 581 height 388
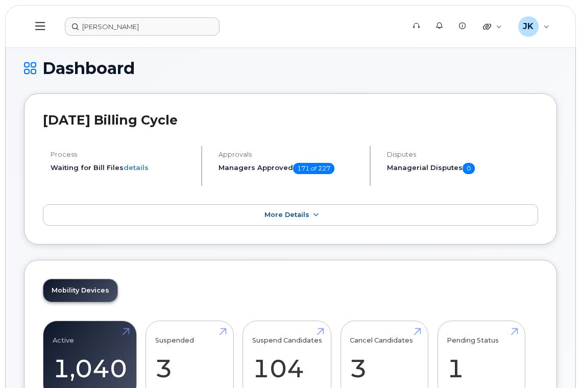
scroll to position [204, 0]
click at [87, 28] on input at bounding box center [142, 26] width 155 height 18
paste input "[PHONE_NUMBER]"
type input "[PHONE_NUMBER]"
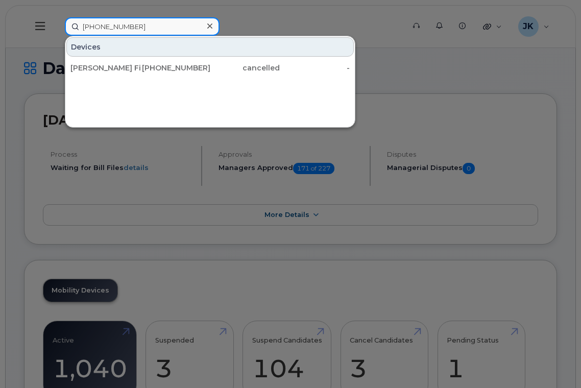
drag, startPoint x: 139, startPoint y: 26, endPoint x: 66, endPoint y: 26, distance: 73.5
click at [66, 25] on input "[PHONE_NUMBER]" at bounding box center [142, 26] width 155 height 18
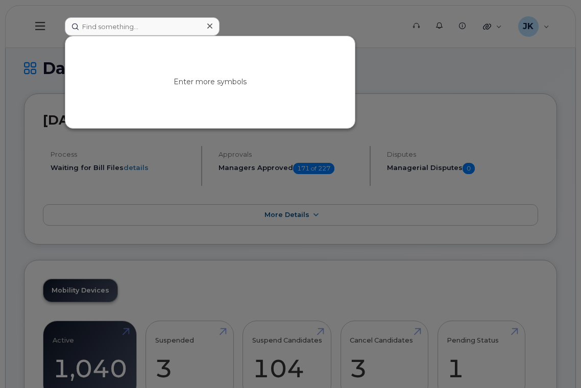
click at [250, 22] on div at bounding box center [290, 194] width 581 height 388
